Goal: Information Seeking & Learning: Learn about a topic

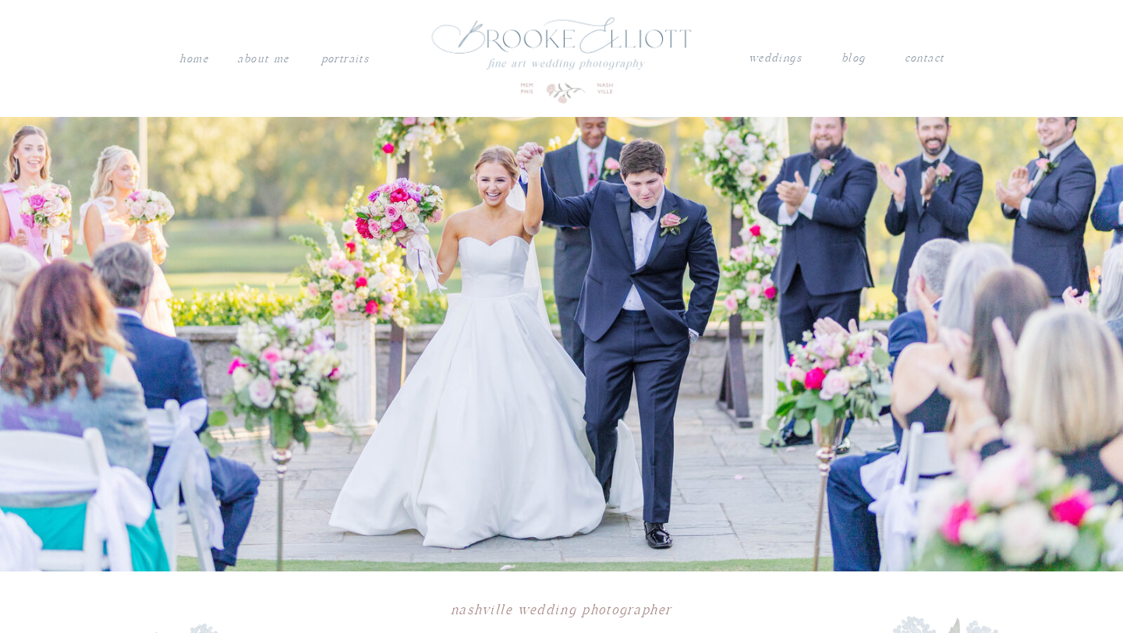
click at [778, 59] on nav "weddings" at bounding box center [775, 58] width 55 height 20
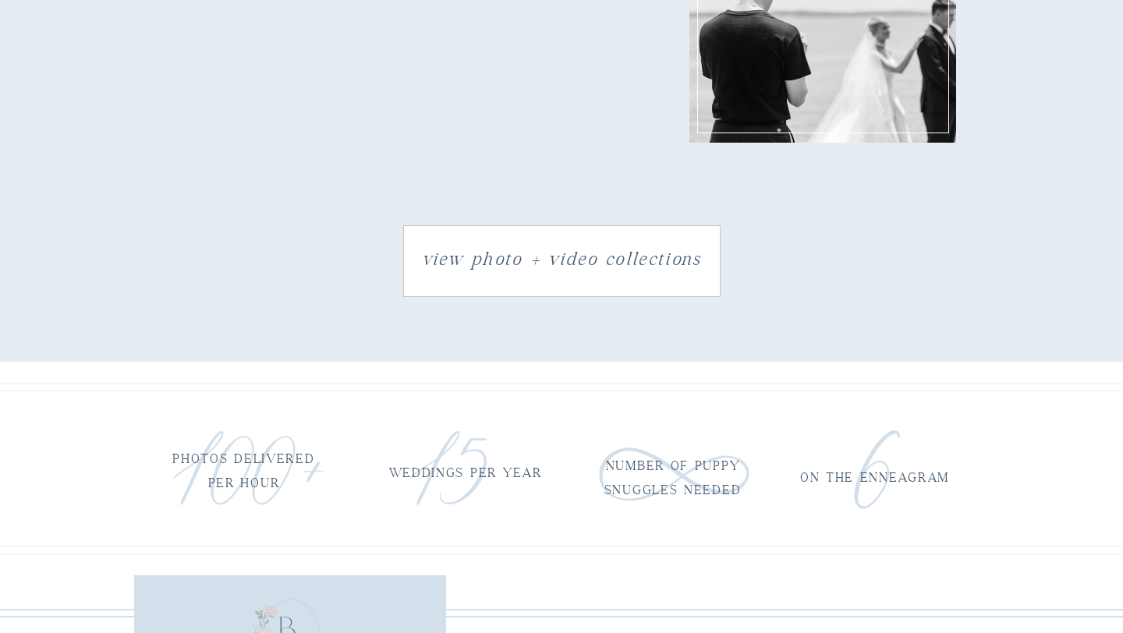
scroll to position [2670, 0]
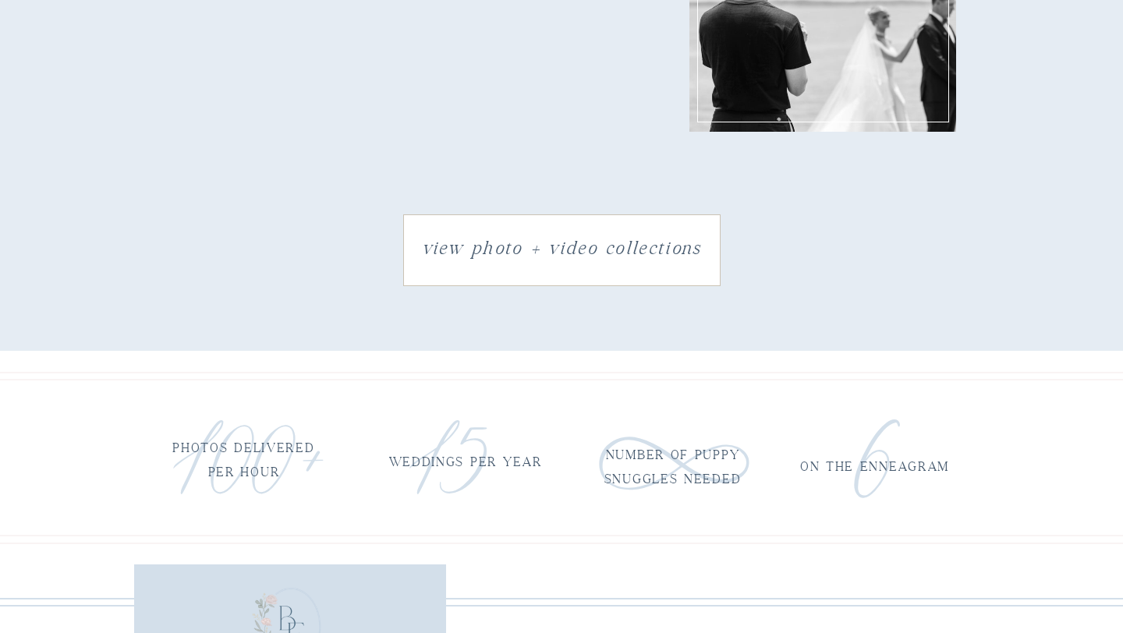
click at [465, 258] on h3 "view photo + video collections" at bounding box center [561, 249] width 309 height 35
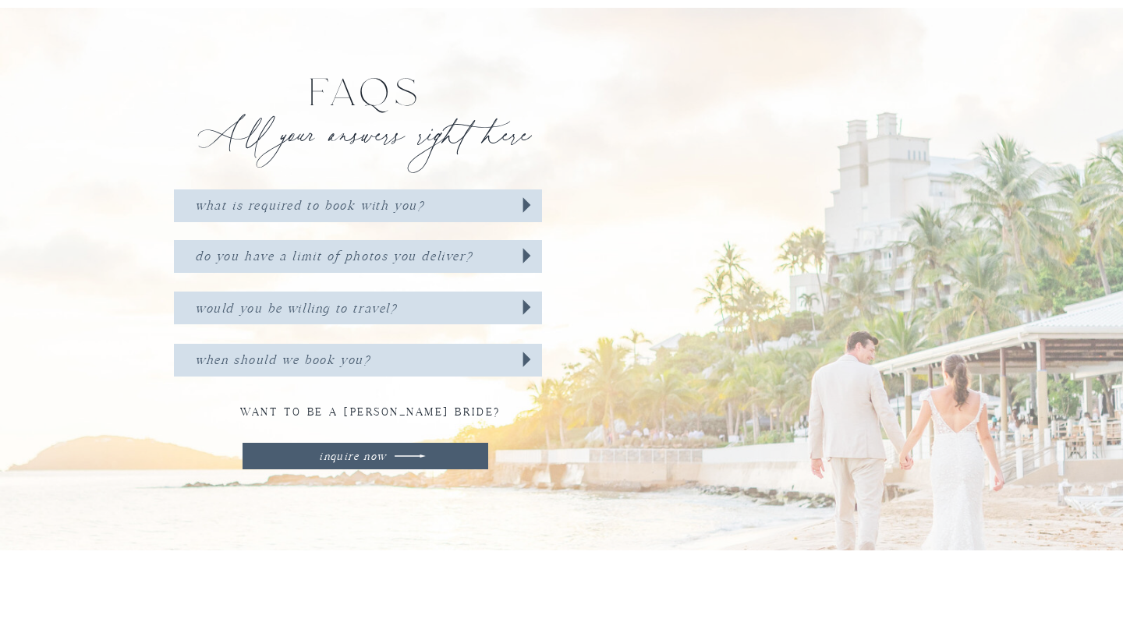
scroll to position [5618, 0]
click at [378, 196] on h3 "WHAT IS REQUIRED TO BOOK WITH YOU?" at bounding box center [331, 203] width 273 height 19
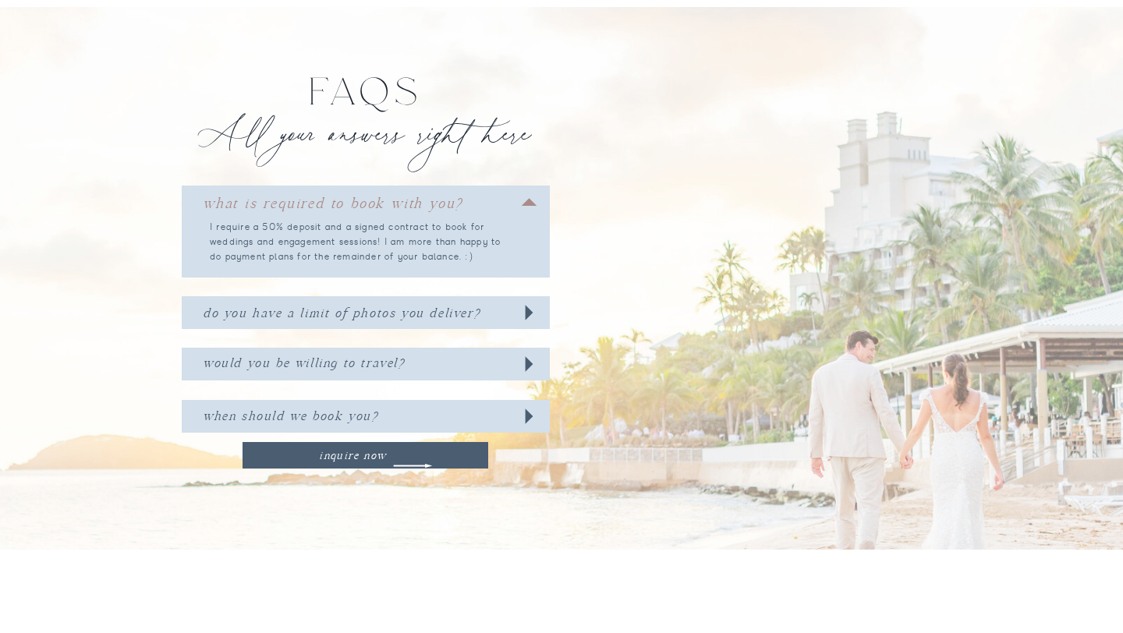
click at [472, 315] on h3 "DO YOU HAVE A LIMIT OF PHOTOS YOU DELIVER?" at bounding box center [358, 312] width 311 height 19
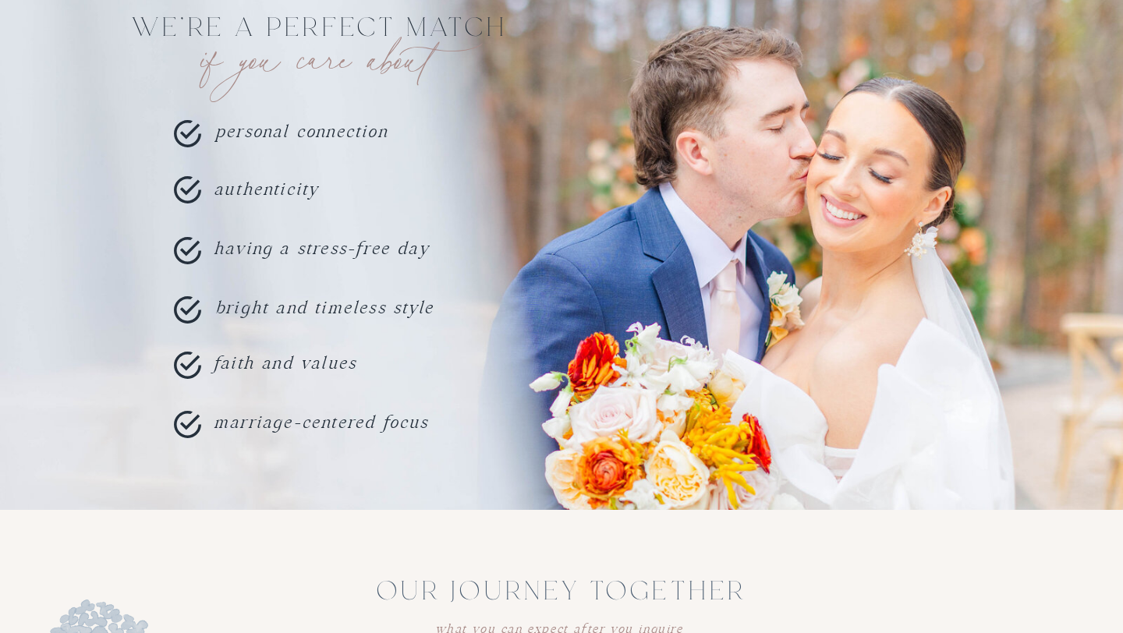
scroll to position [0, 0]
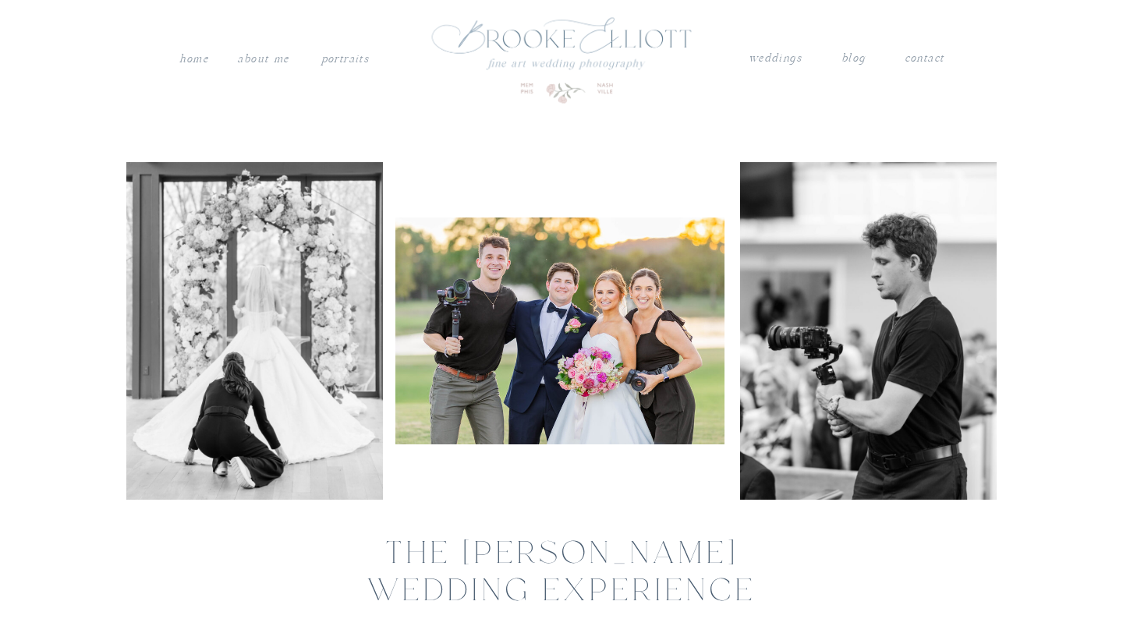
click at [338, 58] on nav "PORTRAITS" at bounding box center [345, 57] width 52 height 16
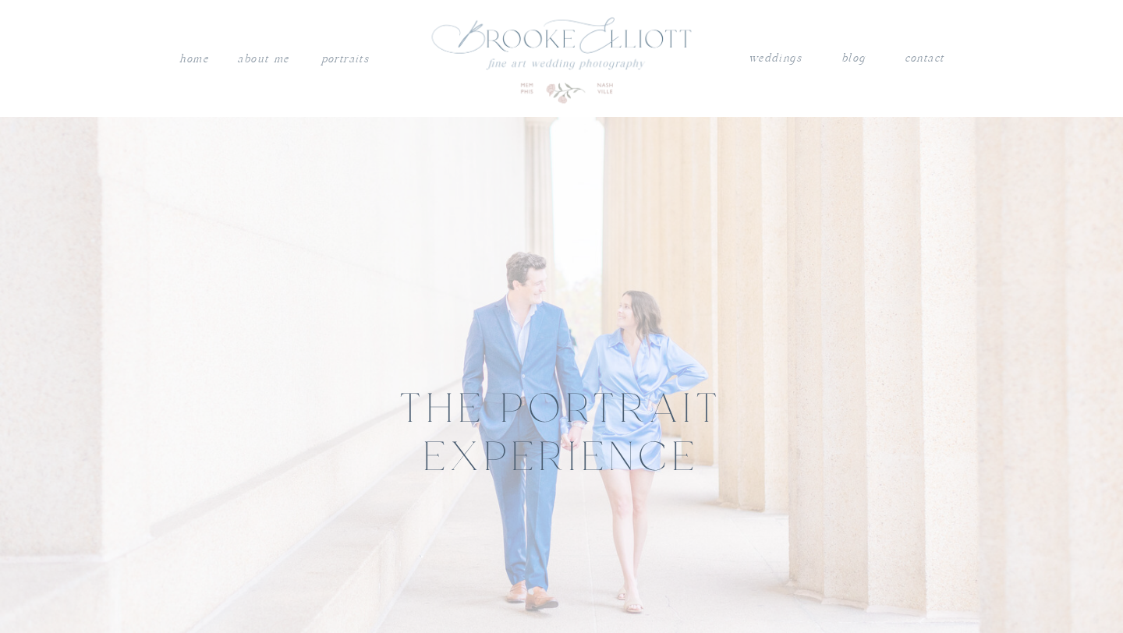
click at [203, 61] on nav "Home" at bounding box center [194, 59] width 30 height 20
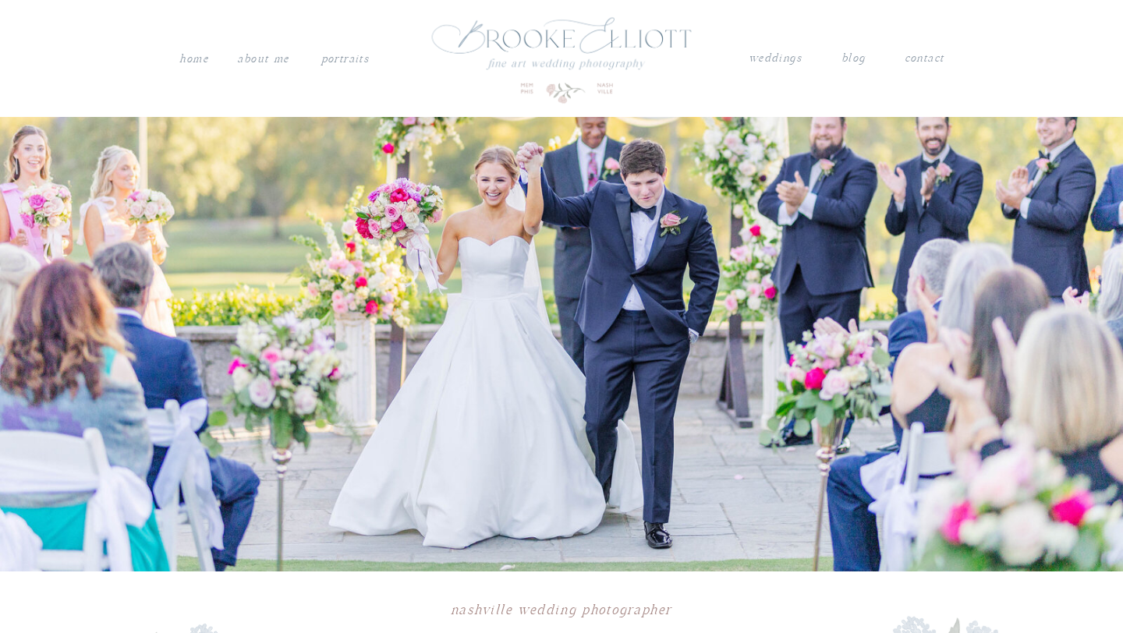
click at [278, 58] on nav "About me" at bounding box center [262, 59] width 55 height 20
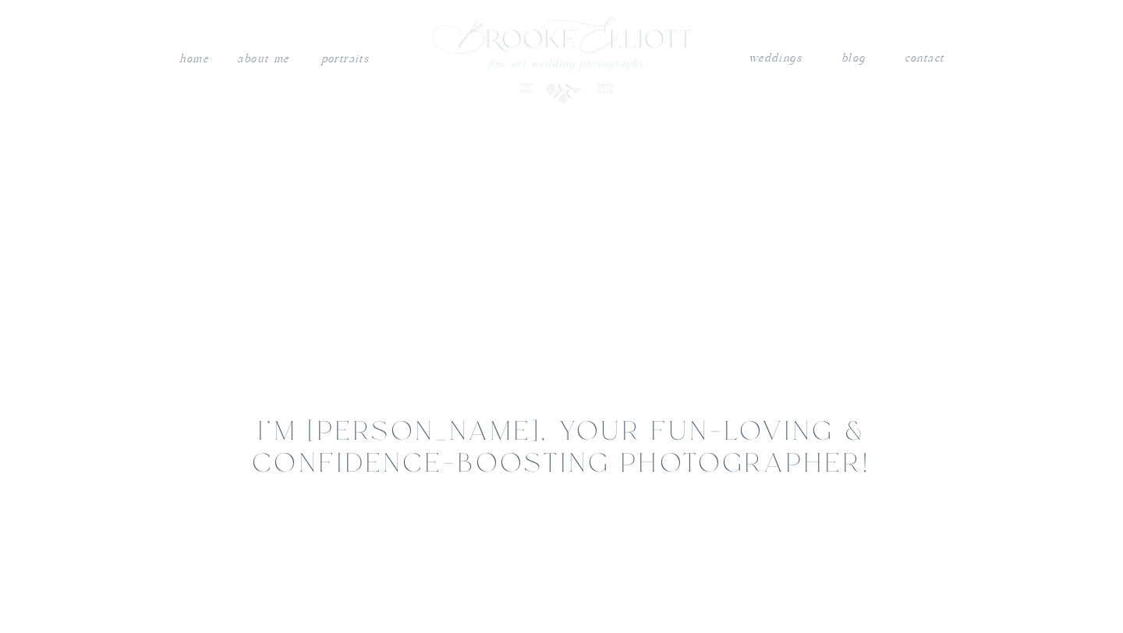
click at [788, 66] on nav "weddings" at bounding box center [775, 58] width 55 height 20
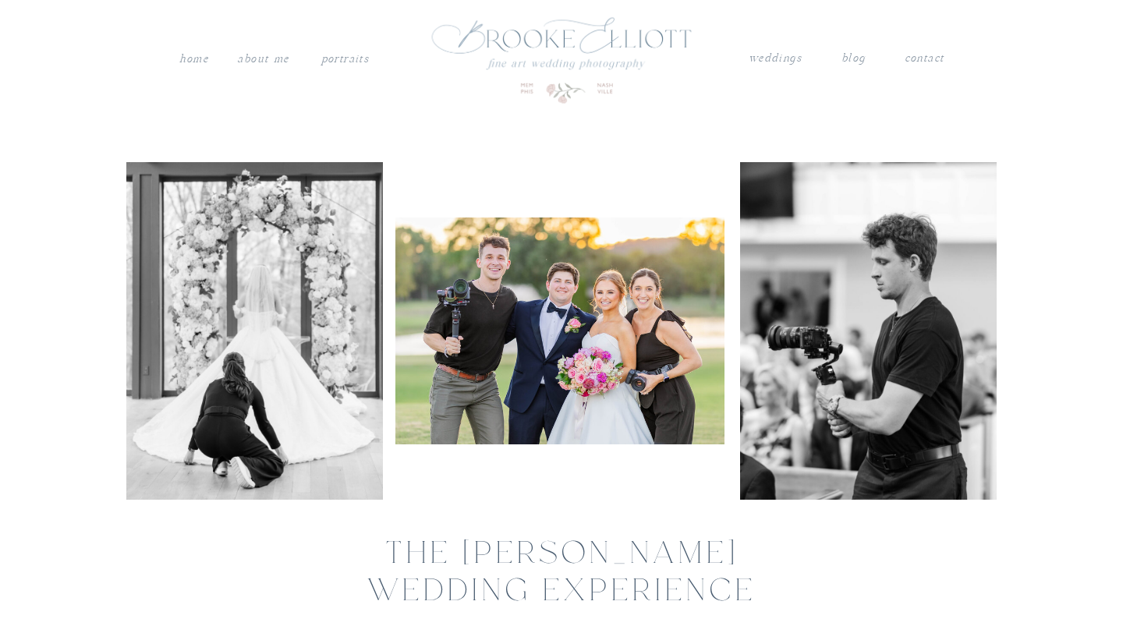
click at [851, 59] on nav "blog" at bounding box center [852, 58] width 23 height 20
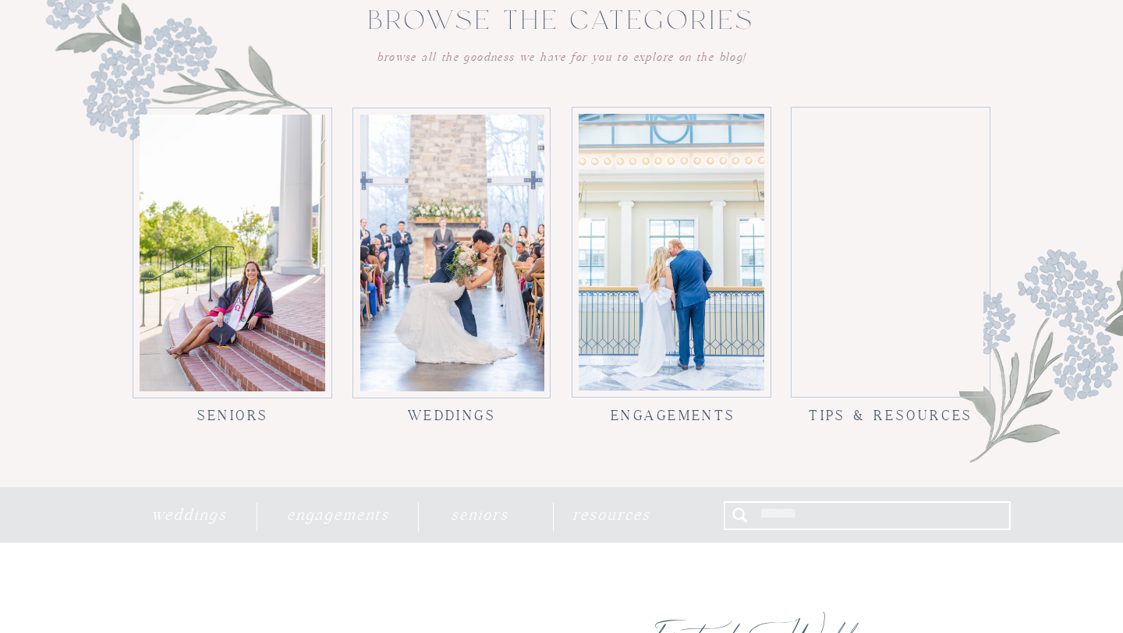
scroll to position [1481, 0]
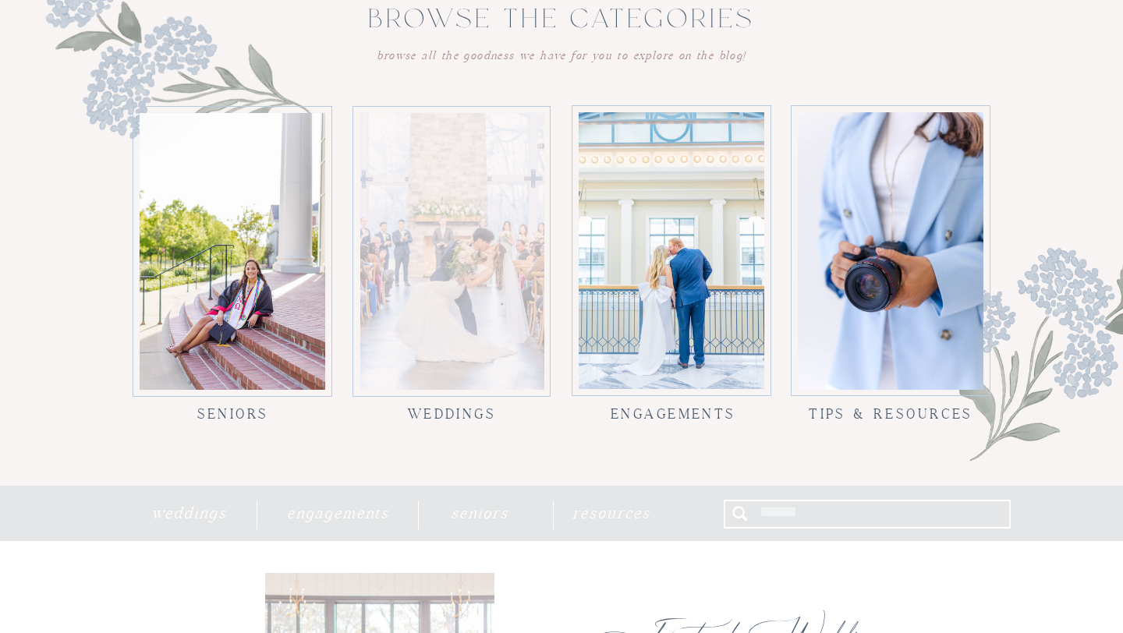
click at [455, 325] on div at bounding box center [452, 251] width 184 height 277
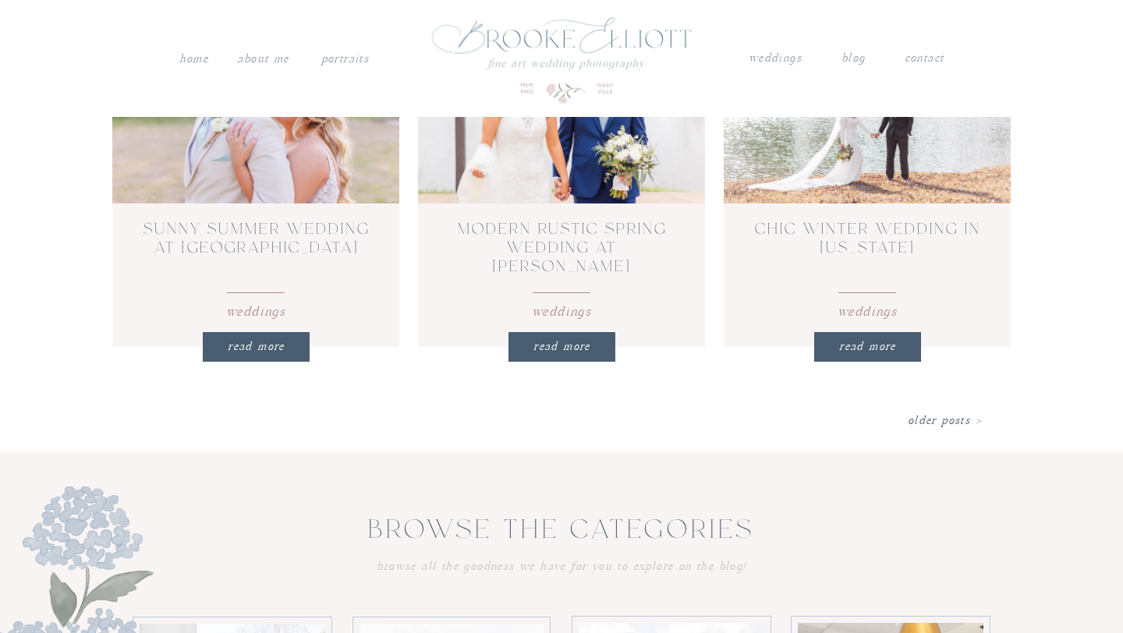
scroll to position [1213, 0]
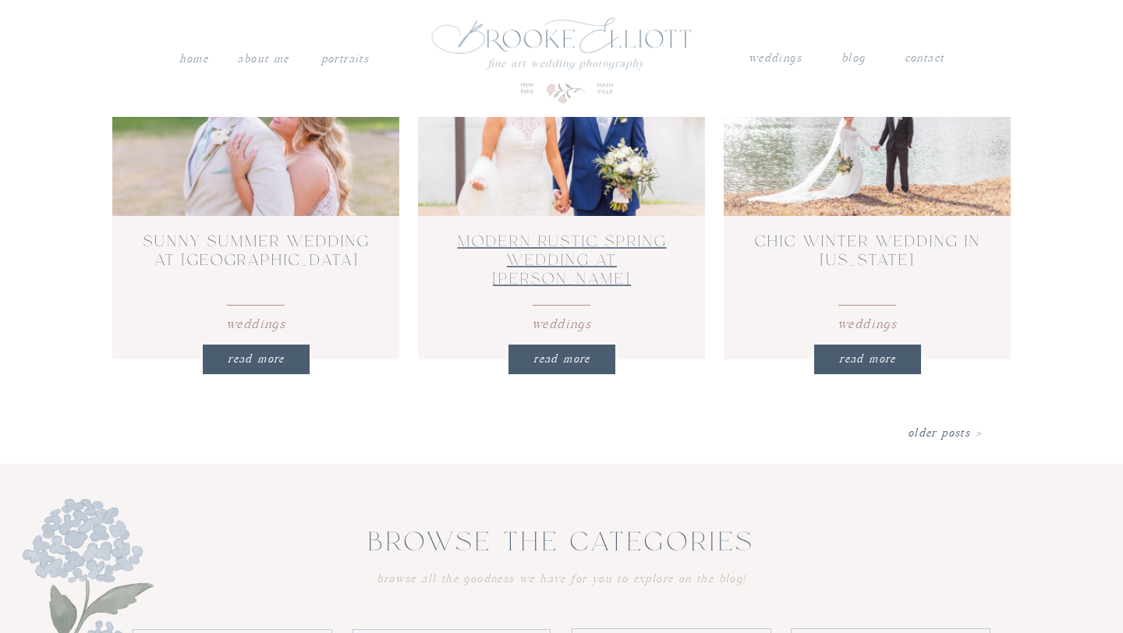
click at [562, 240] on link "Modern Rustic Spring Wedding at [PERSON_NAME][GEOGRAPHIC_DATA]" at bounding box center [562, 270] width 209 height 70
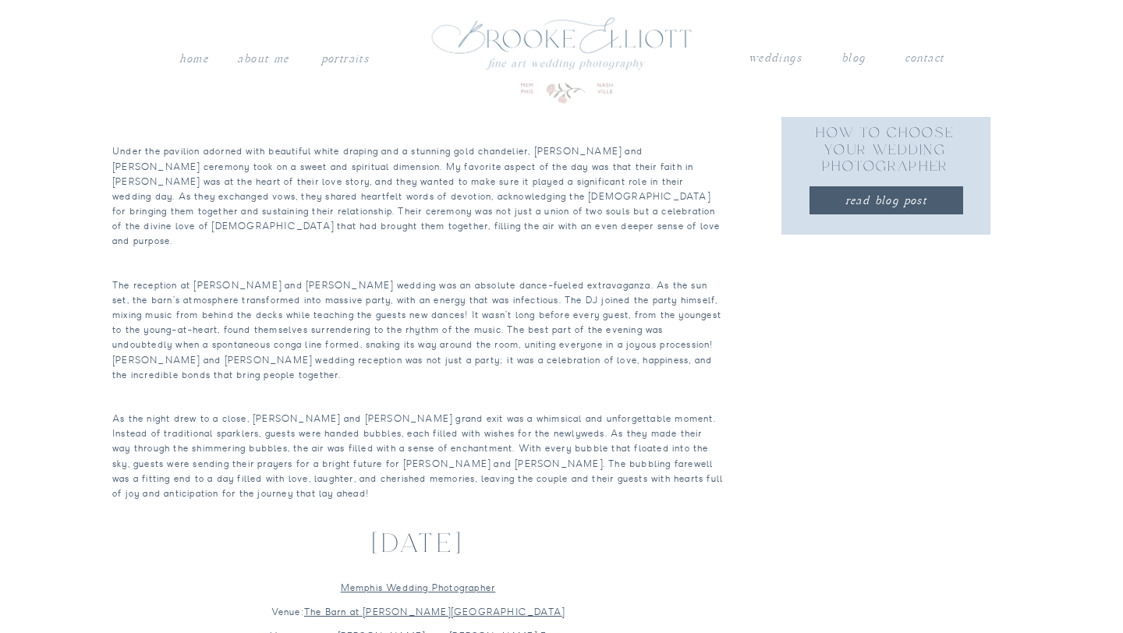
scroll to position [1021, 0]
